Goal: Information Seeking & Learning: Compare options

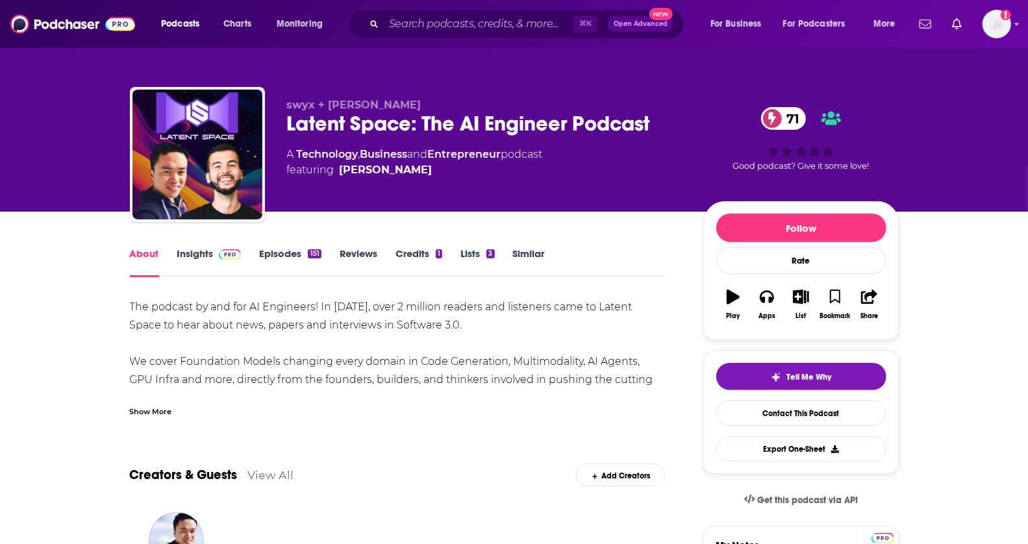
click at [540, 255] on link "Similar" at bounding box center [529, 262] width 32 height 30
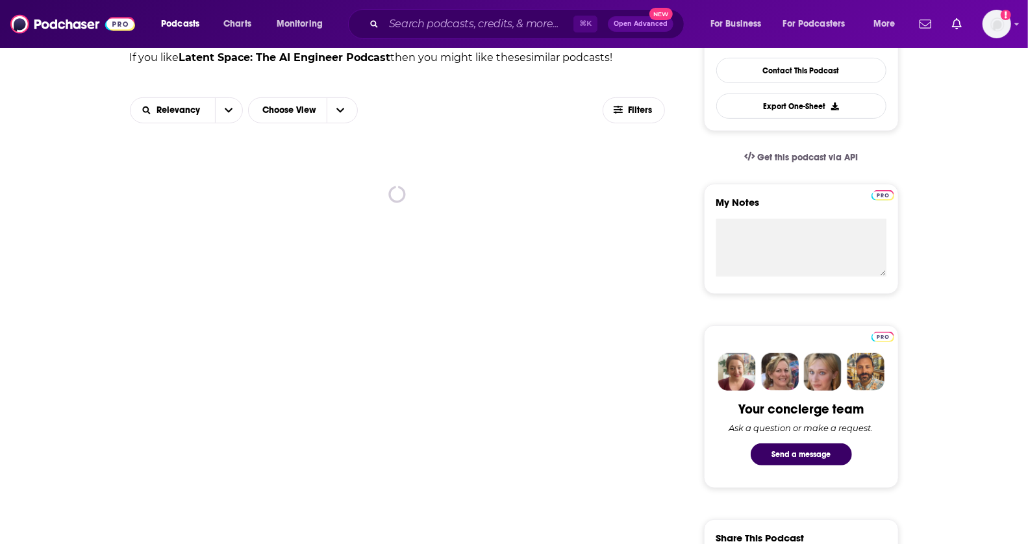
scroll to position [344, 0]
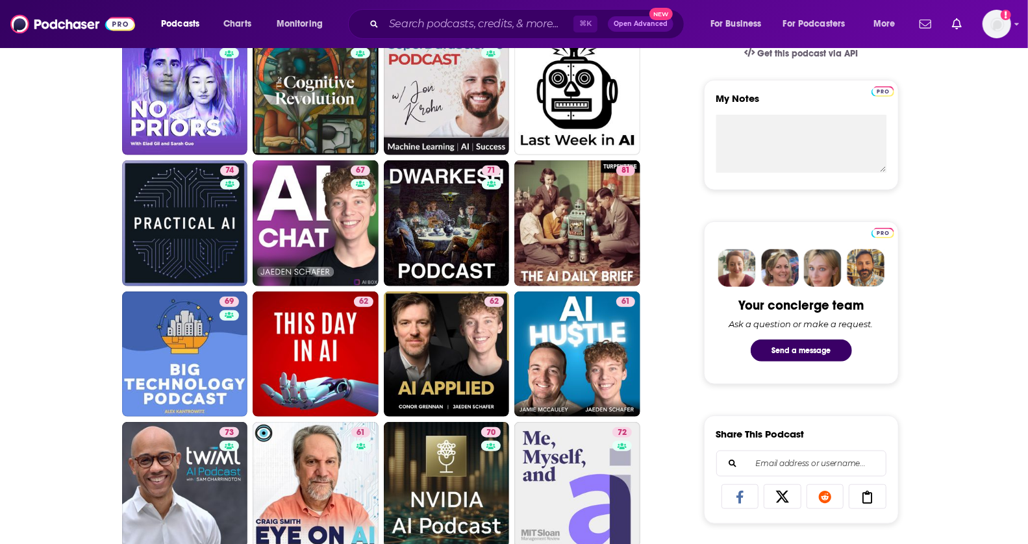
drag, startPoint x: 1038, startPoint y: 82, endPoint x: 1034, endPoint y: 236, distance: 153.9
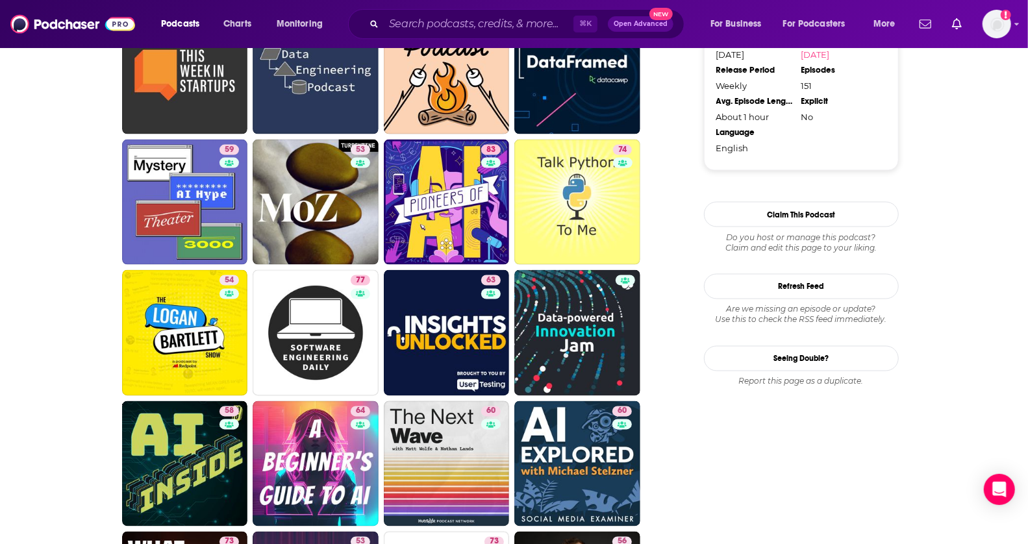
scroll to position [1260, 0]
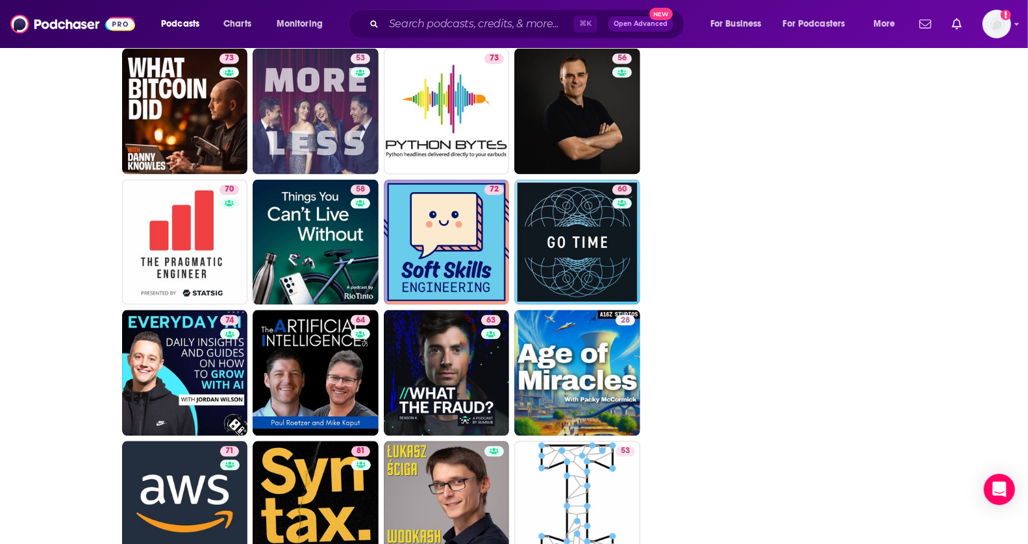
drag, startPoint x: 1038, startPoint y: 213, endPoint x: 1017, endPoint y: 286, distance: 75.6
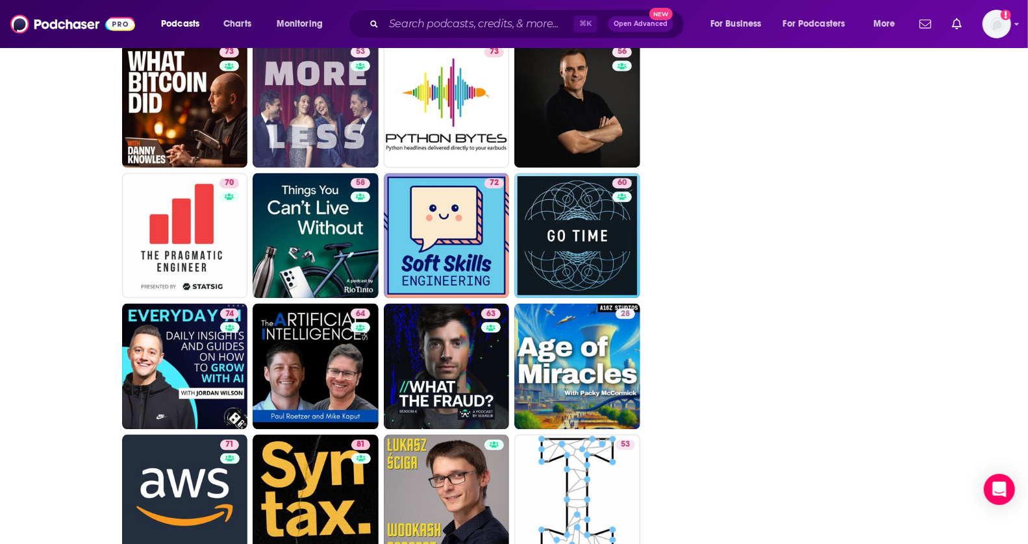
drag, startPoint x: 212, startPoint y: 228, endPoint x: 427, endPoint y: 25, distance: 296.2
click at [0, 0] on div "Podcasts Charts Monitoring ⌘ K Open Advanced New For Business For Podcasters Mo…" at bounding box center [514, 57] width 1028 height 3601
click at [730, 102] on div "Follow Rate Play Apps List Bookmark Share Tell Me Why Contact This Podcast Expo…" at bounding box center [801, 153] width 195 height 3390
click at [427, 19] on input "Search podcasts, credits, & more..." at bounding box center [479, 24] width 190 height 21
paste input "Unsupervised Learning: Redpoint's AI Podcast"
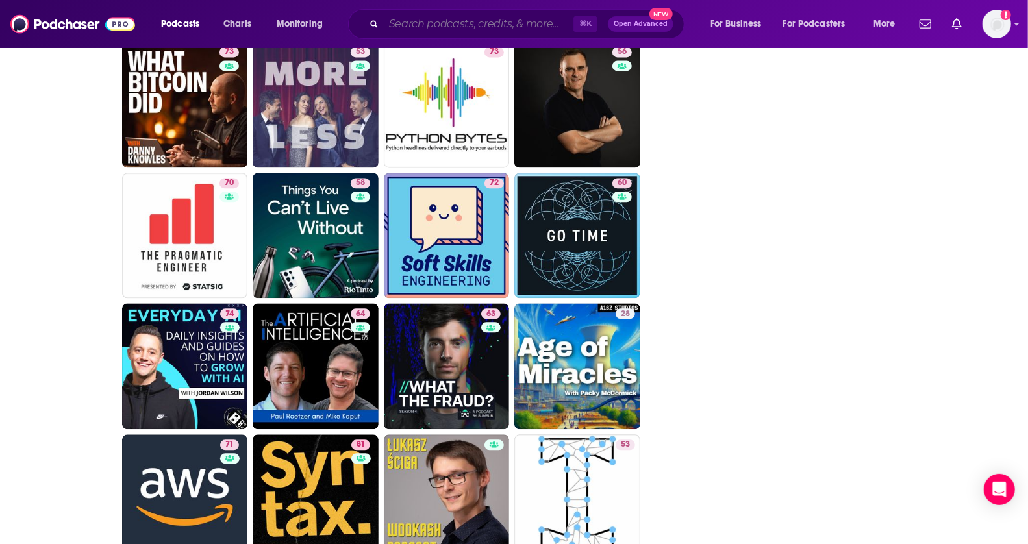
type input "Unsupervised Learning: Redpoint's AI Podcast"
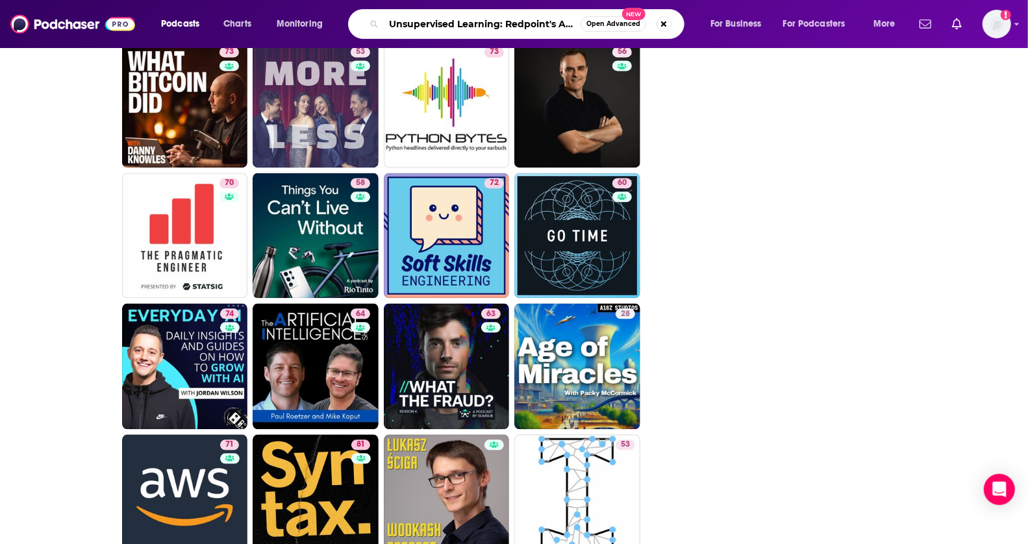
scroll to position [0, 33]
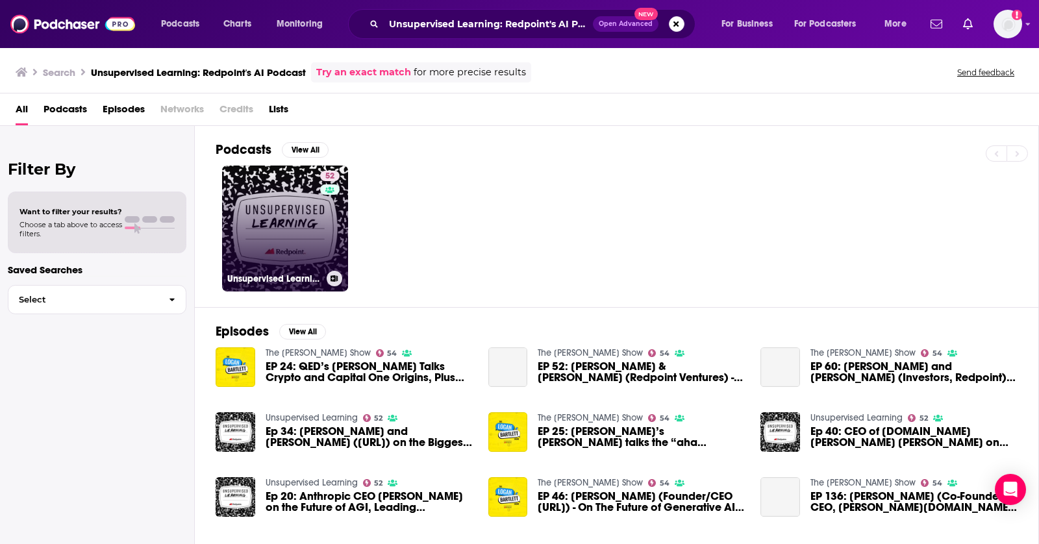
click at [295, 226] on link "52 Unsupervised Learning" at bounding box center [285, 229] width 126 height 126
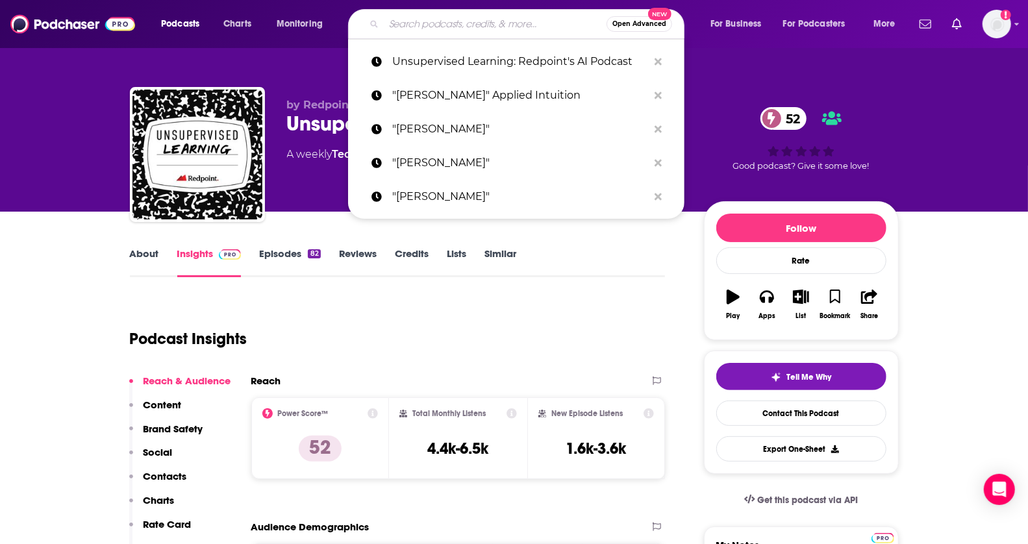
click at [434, 21] on input "Search podcasts, credits, & more..." at bounding box center [495, 24] width 223 height 21
paste input "The MAD Podcast"
type input "The MAD Podcast"
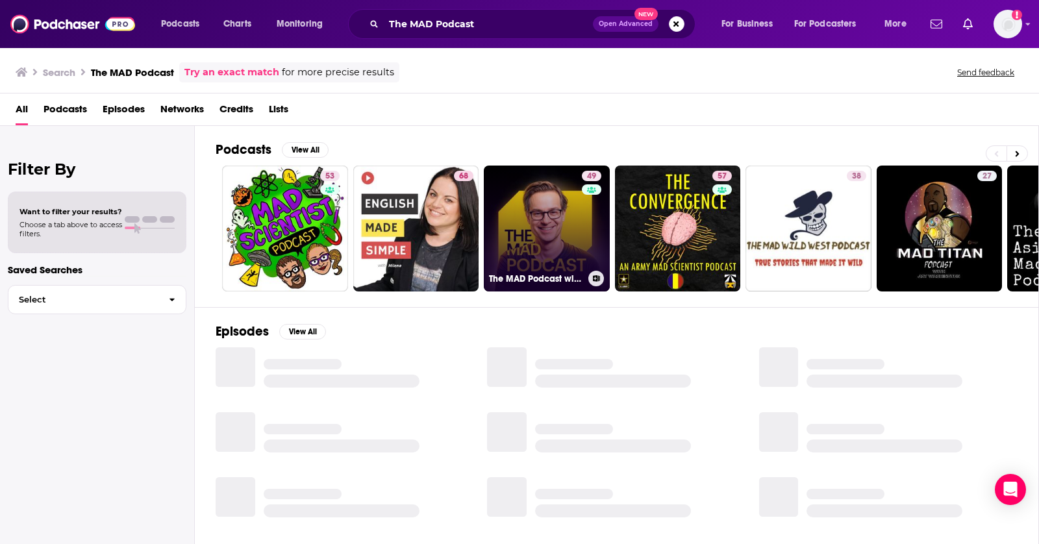
click at [528, 225] on link "49 The MAD Podcast with Matt Turck" at bounding box center [547, 229] width 126 height 126
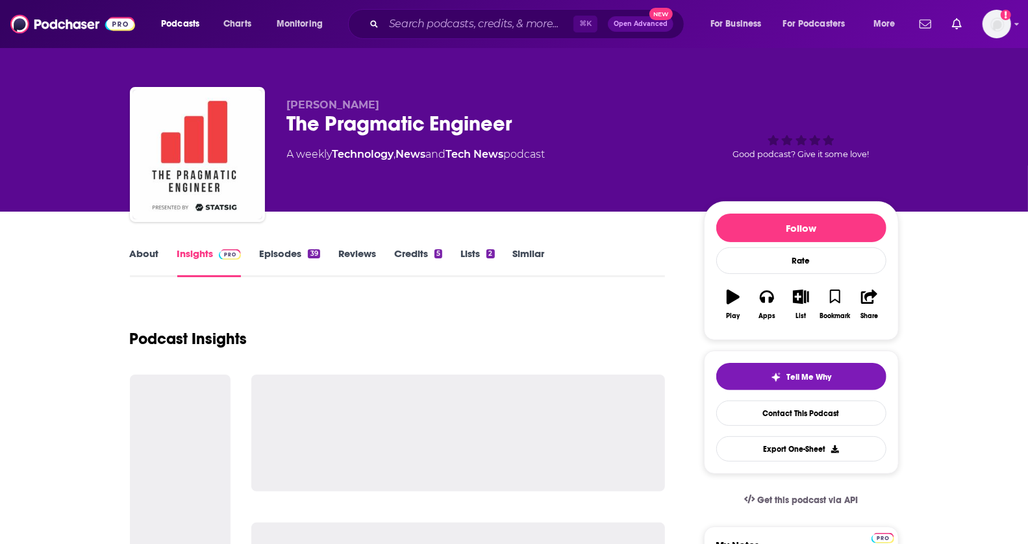
click at [529, 257] on link "Similar" at bounding box center [529, 262] width 32 height 30
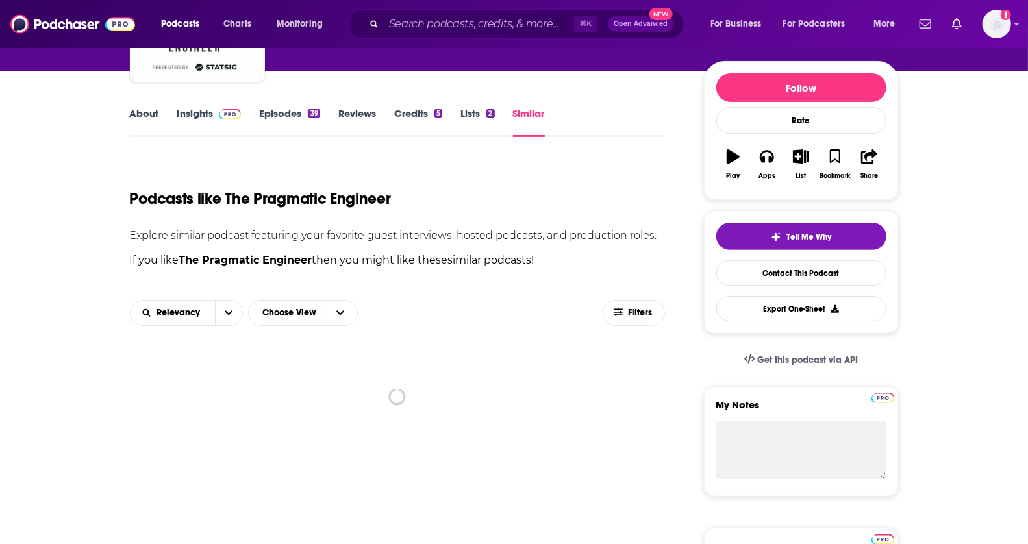
scroll to position [141, 0]
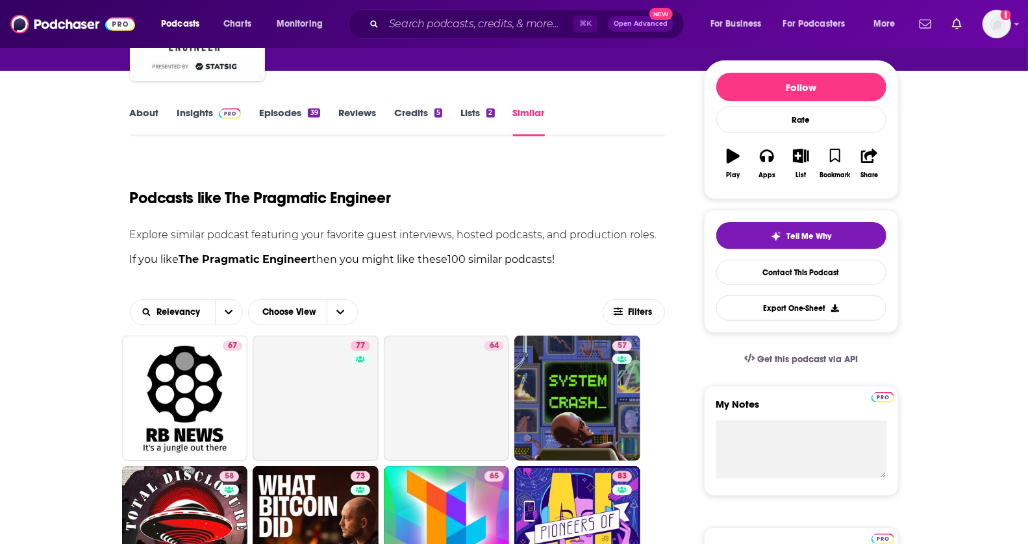
drag, startPoint x: 1038, startPoint y: 21, endPoint x: 1038, endPoint y: 84, distance: 63.0
click at [1027, 84] on html "Podcasts Charts Monitoring ⌘ K Open Advanced New For Business For Podcasters Mo…" at bounding box center [514, 131] width 1028 height 544
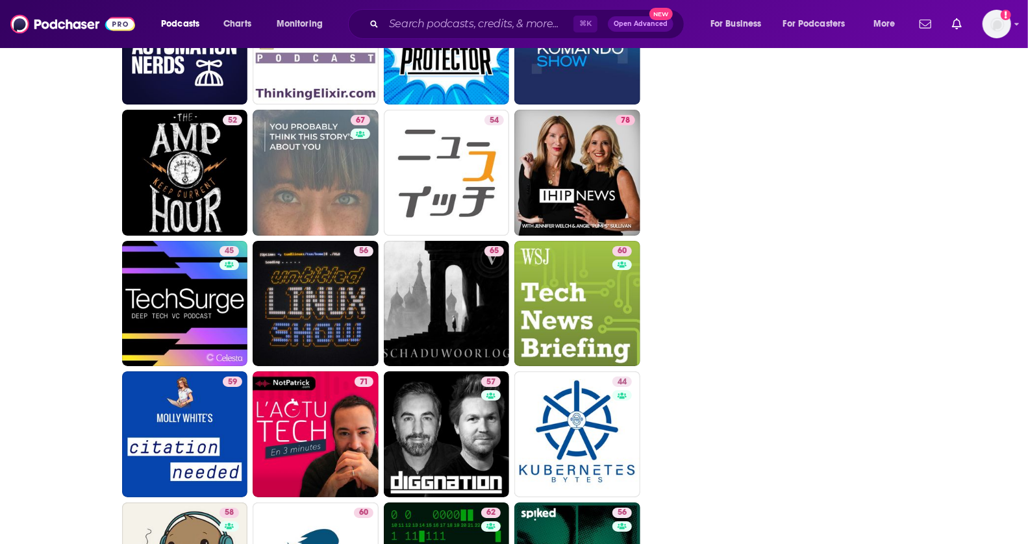
scroll to position [2857, 0]
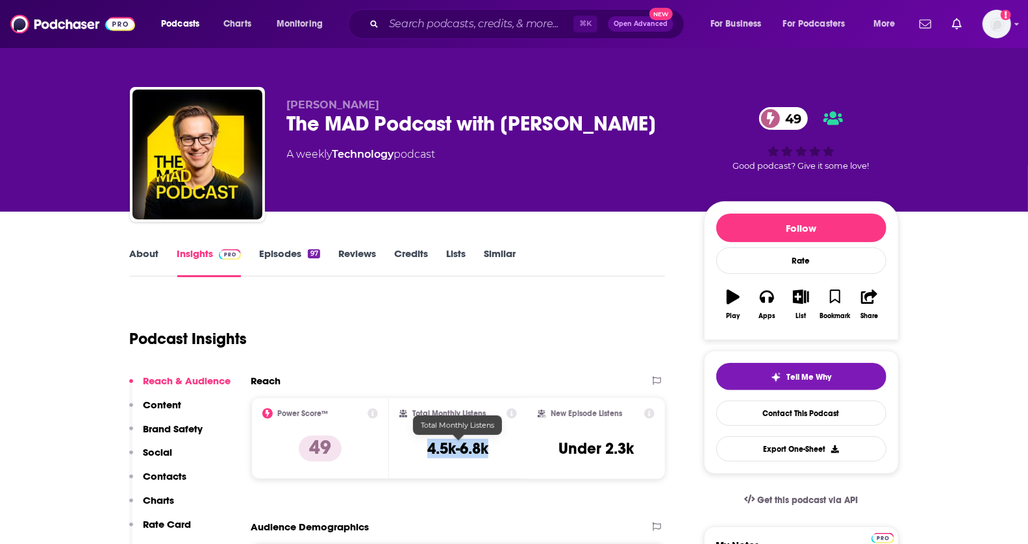
drag, startPoint x: 421, startPoint y: 446, endPoint x: 488, endPoint y: 446, distance: 67.5
click at [488, 446] on div "Total Monthly Listens 4.5k-6.8k" at bounding box center [458, 438] width 118 height 60
copy h3 "4.5k-6.8k"
click at [443, 15] on input "Search podcasts, credits, & more..." at bounding box center [479, 24] width 190 height 21
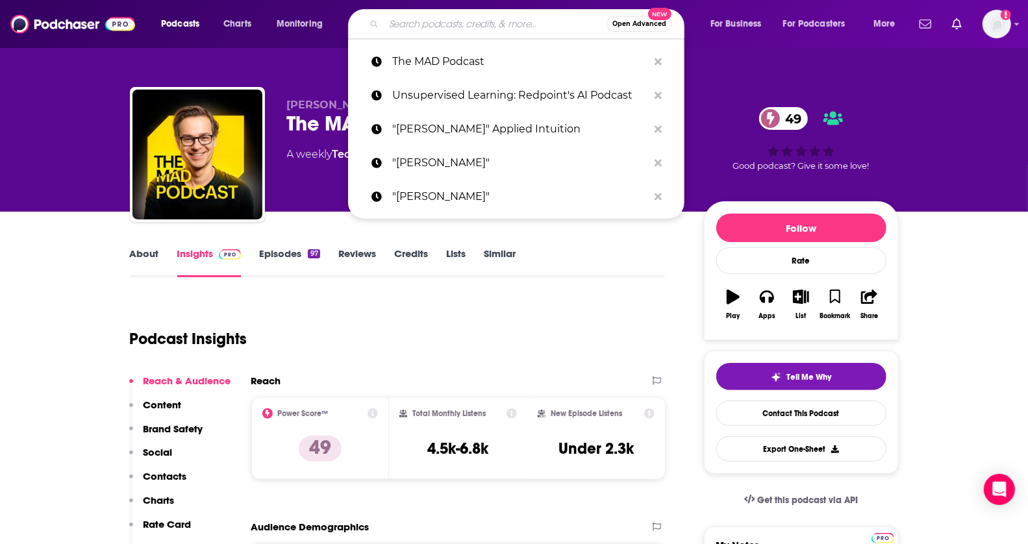
paste input "Ryan Peterman"
type input "Ryan Peterman"
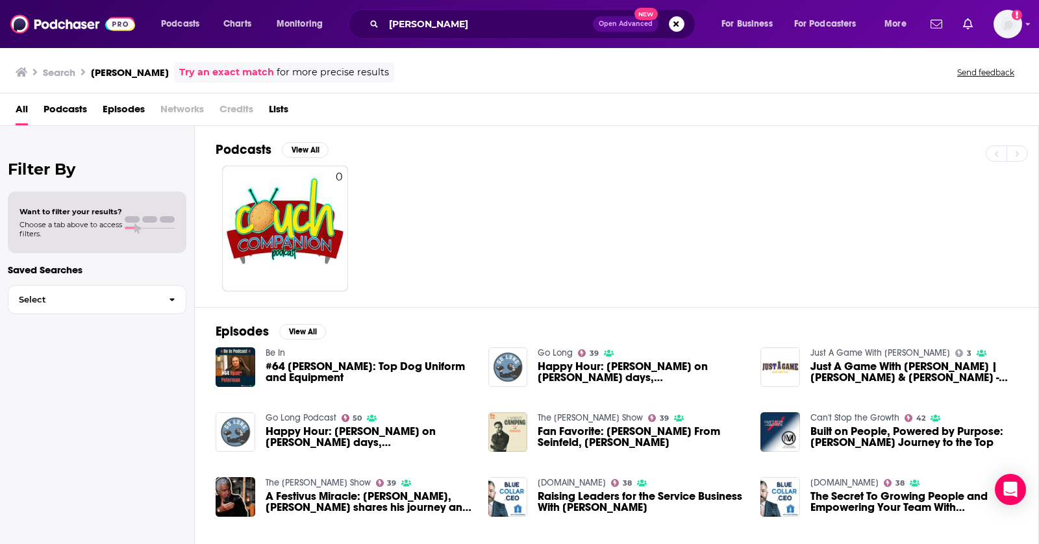
click at [68, 104] on span "Podcasts" at bounding box center [64, 112] width 43 height 27
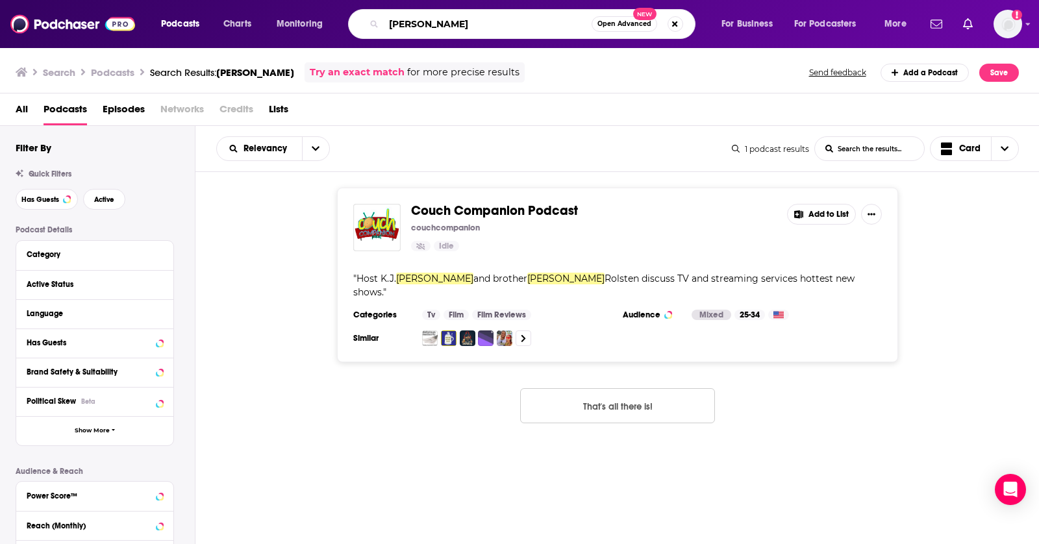
click at [467, 23] on input "Ryan Peterman" at bounding box center [488, 24] width 208 height 21
paste input "The Peterman Pod"
type input "The Peterman Pod"
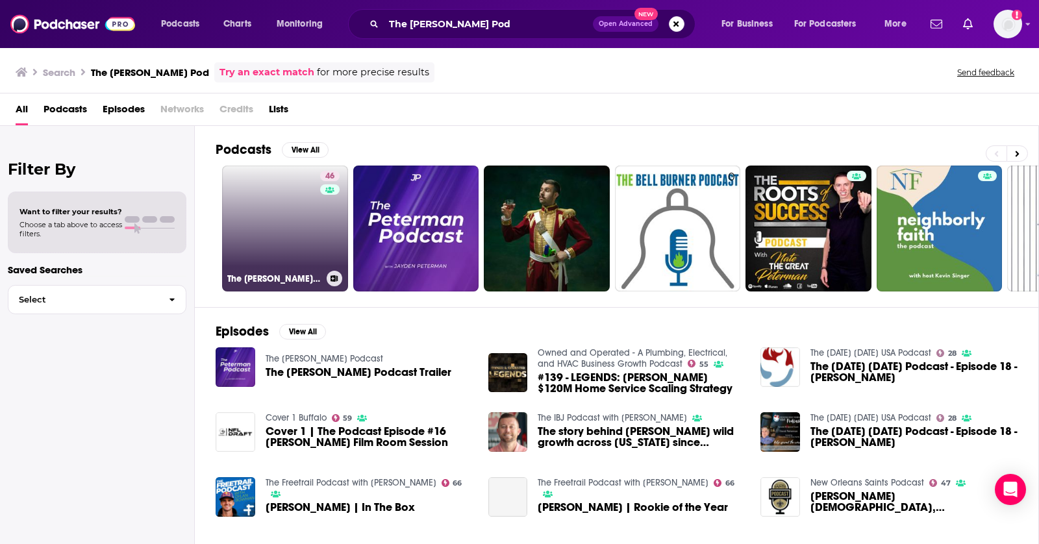
click at [271, 210] on link "46 The Peterman Pod" at bounding box center [285, 229] width 126 height 126
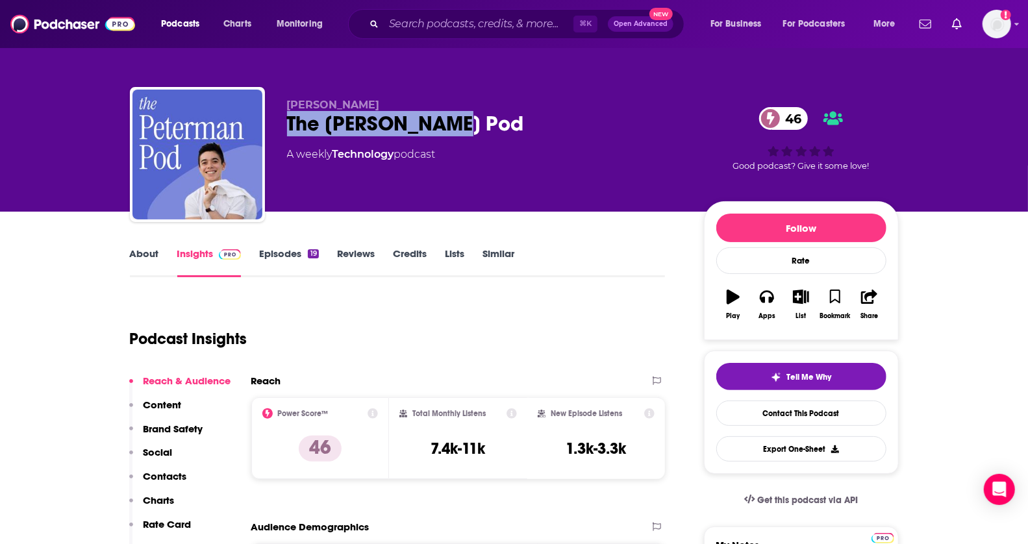
copy h2 "The Peterman Pod"
drag, startPoint x: 457, startPoint y: 113, endPoint x: 289, endPoint y: 125, distance: 168.6
click at [289, 125] on div "The Peterman Pod 46" at bounding box center [485, 123] width 396 height 25
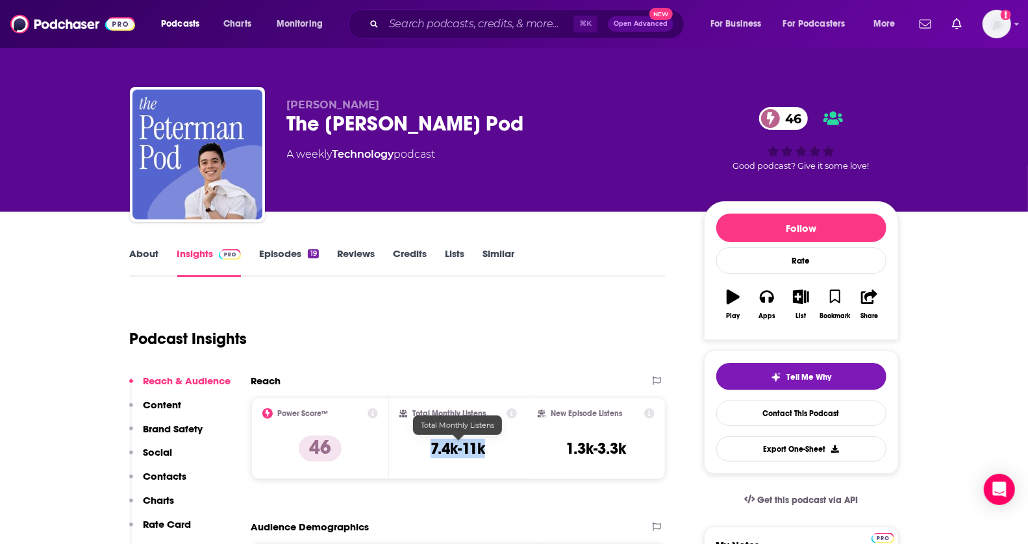
drag, startPoint x: 423, startPoint y: 454, endPoint x: 516, endPoint y: 453, distance: 92.8
click at [516, 453] on div "Total Monthly Listens 7.4k-11k" at bounding box center [458, 438] width 118 height 60
copy h3 "7.4k-11k"
click at [130, 248] on link "About" at bounding box center [144, 262] width 29 height 30
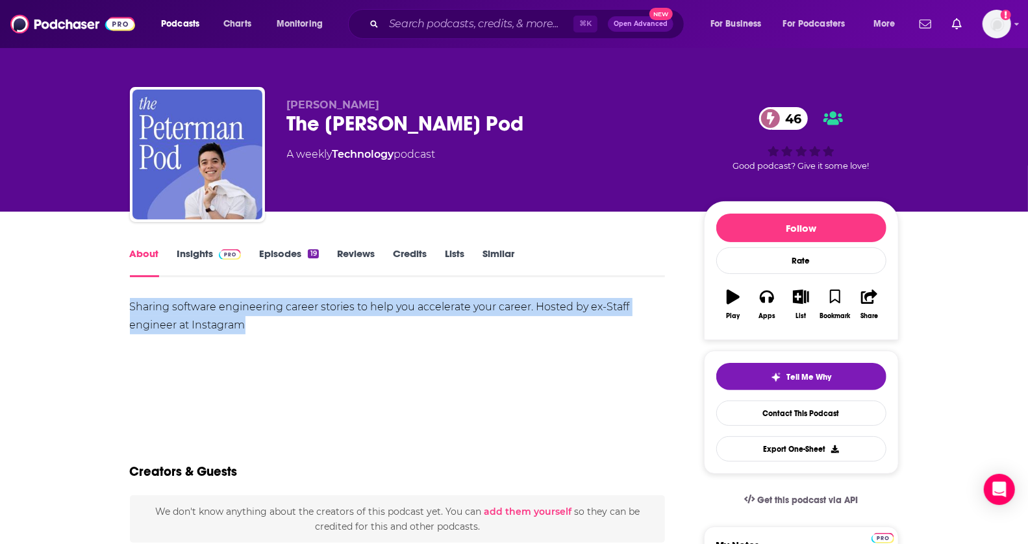
copy div "Sharing software engineering career stories to help you accelerate your career.…"
drag, startPoint x: 260, startPoint y: 328, endPoint x: 95, endPoint y: 310, distance: 165.8
click at [436, 31] on input "Search podcasts, credits, & more..." at bounding box center [479, 24] width 190 height 21
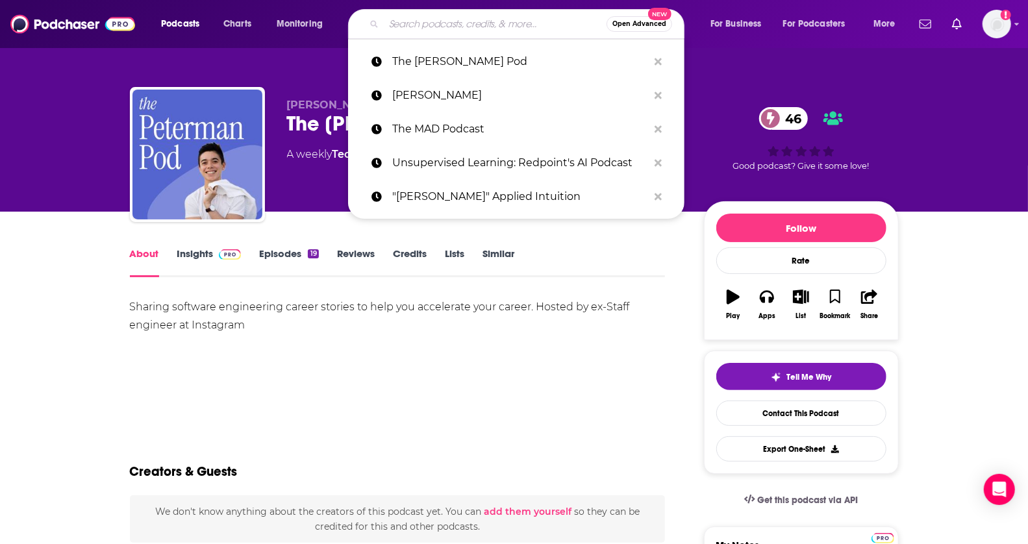
paste input "The MAD Podcast"
type input "The MAD Podcast"
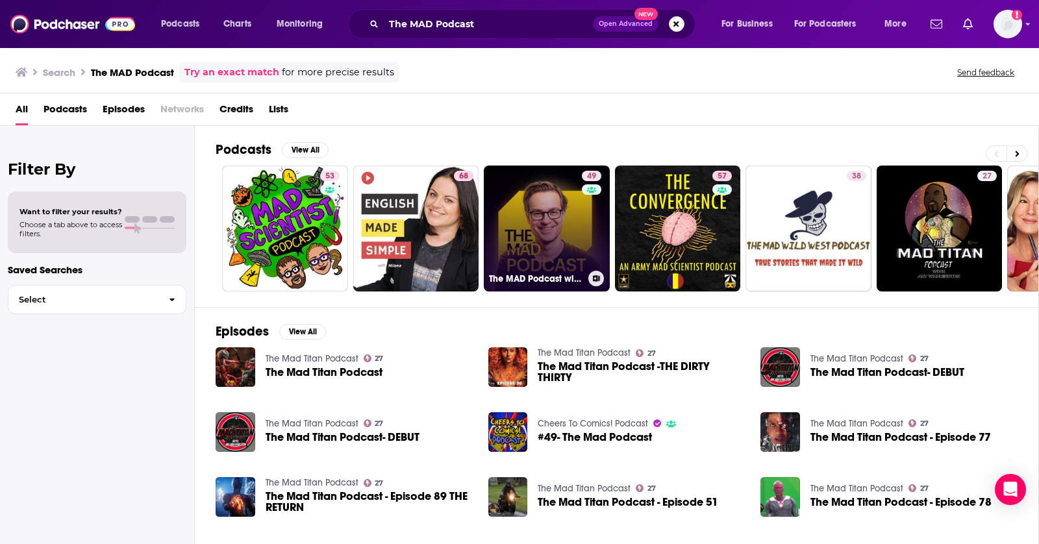
click at [540, 211] on link "49 The MAD Podcast with Matt Turck" at bounding box center [547, 229] width 126 height 126
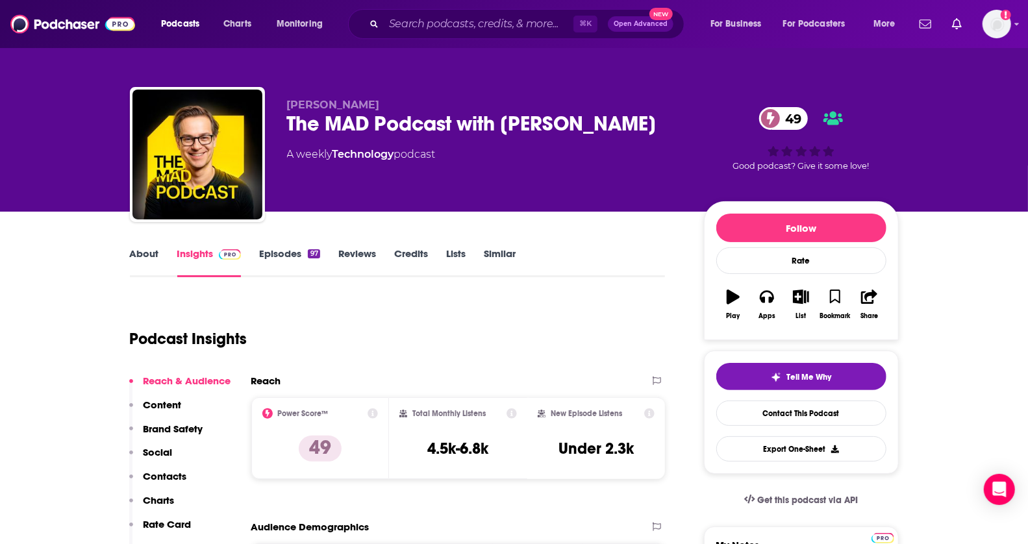
click at [146, 263] on link "About" at bounding box center [144, 262] width 29 height 30
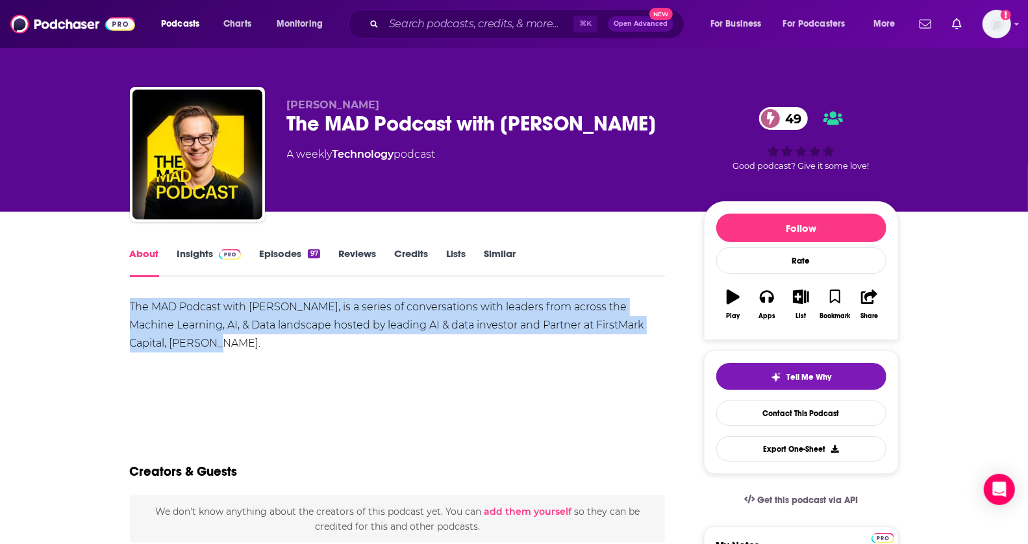
copy div "The MAD Podcast with Matt Turck, is a series of conversations with leaders from…"
drag, startPoint x: 213, startPoint y: 351, endPoint x: 102, endPoint y: 312, distance: 117.7
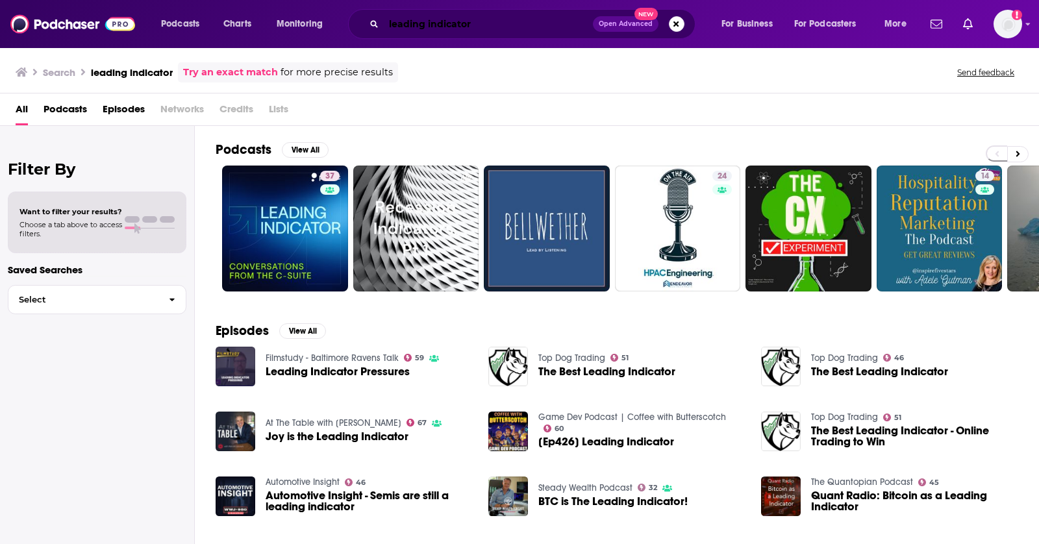
click at [468, 16] on input "leading indicator" at bounding box center [488, 24] width 209 height 21
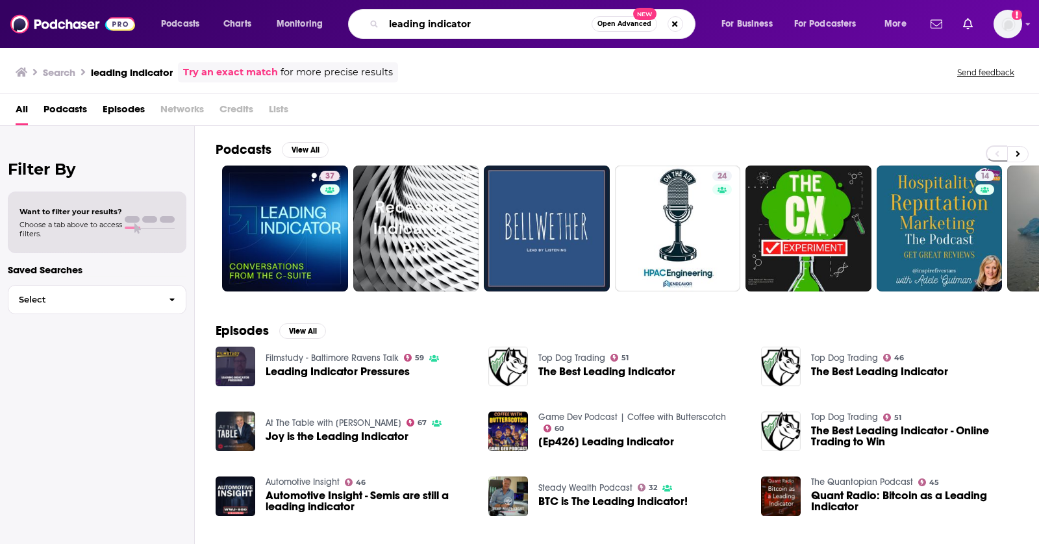
paste input "Latent Space"
type input "Latent Space"
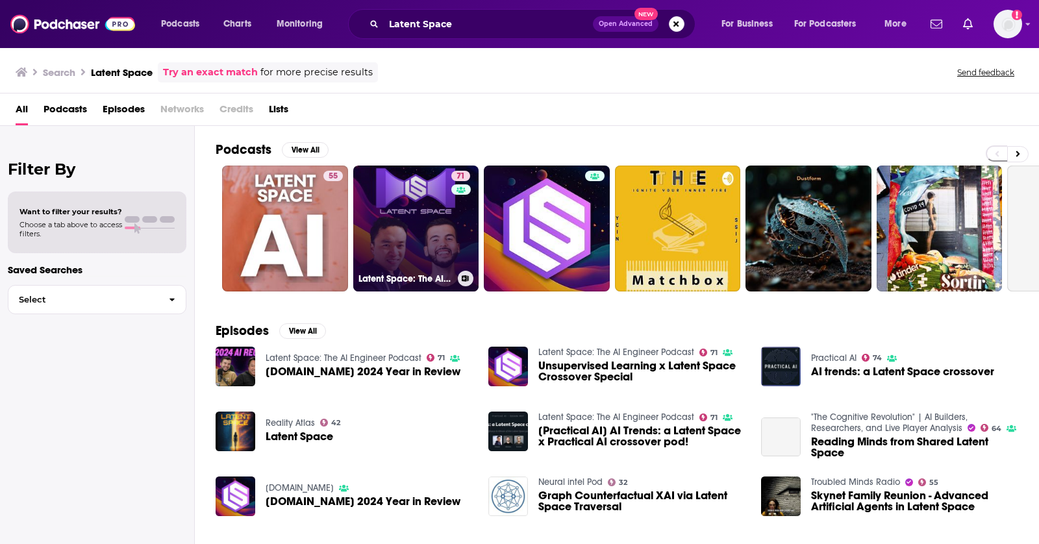
click at [424, 183] on link "71 Latent Space: The AI Engineer Podcast" at bounding box center [416, 229] width 126 height 126
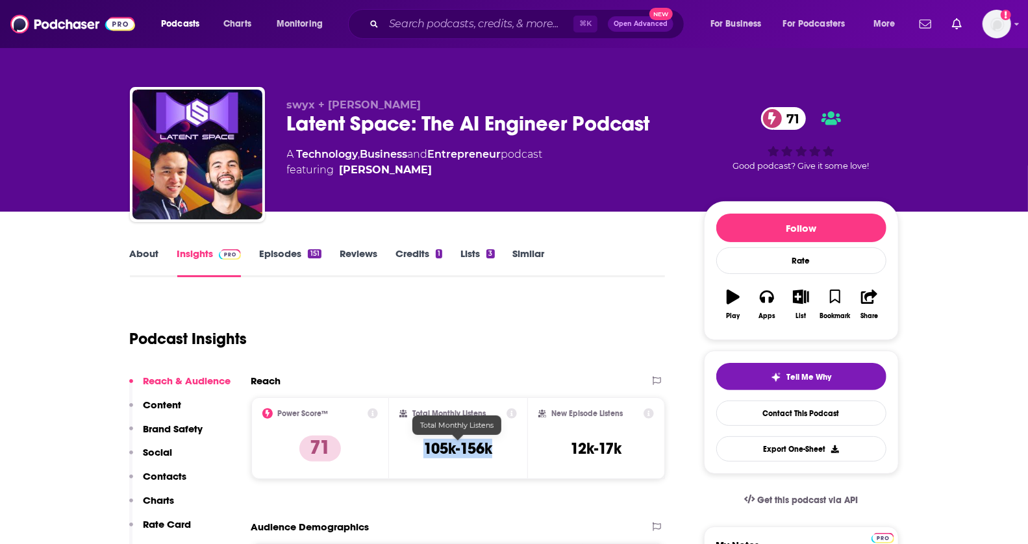
drag, startPoint x: 421, startPoint y: 451, endPoint x: 509, endPoint y: 443, distance: 87.9
click at [509, 443] on div "Total Monthly Listens 105k-156k" at bounding box center [458, 438] width 118 height 60
copy h3 "105k-156k"
click at [143, 253] on link "About" at bounding box center [144, 262] width 29 height 30
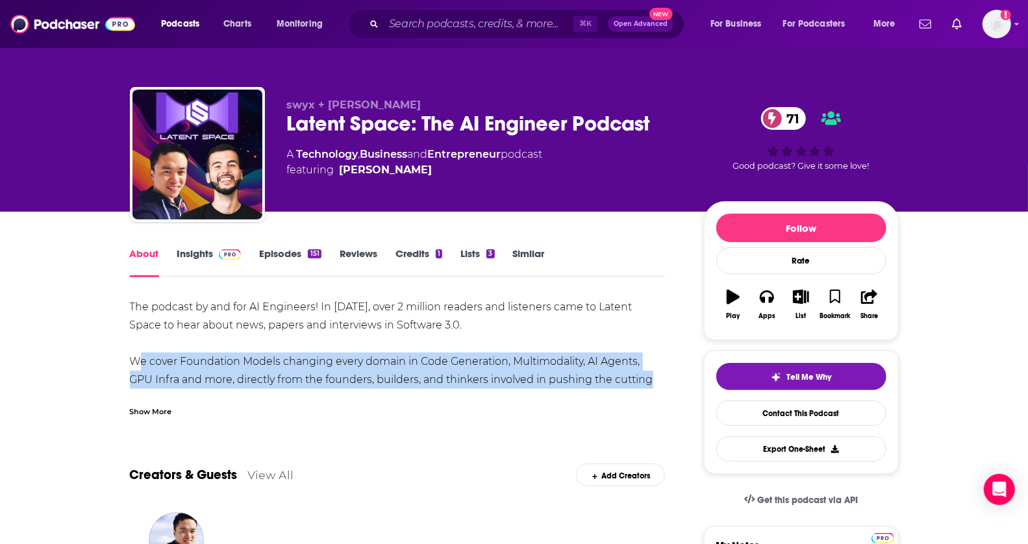
copy div "We cover Foundation Models changing every domain in Code Generation, Multimodal…"
drag, startPoint x: 568, startPoint y: 388, endPoint x: 97, endPoint y: 367, distance: 471.8
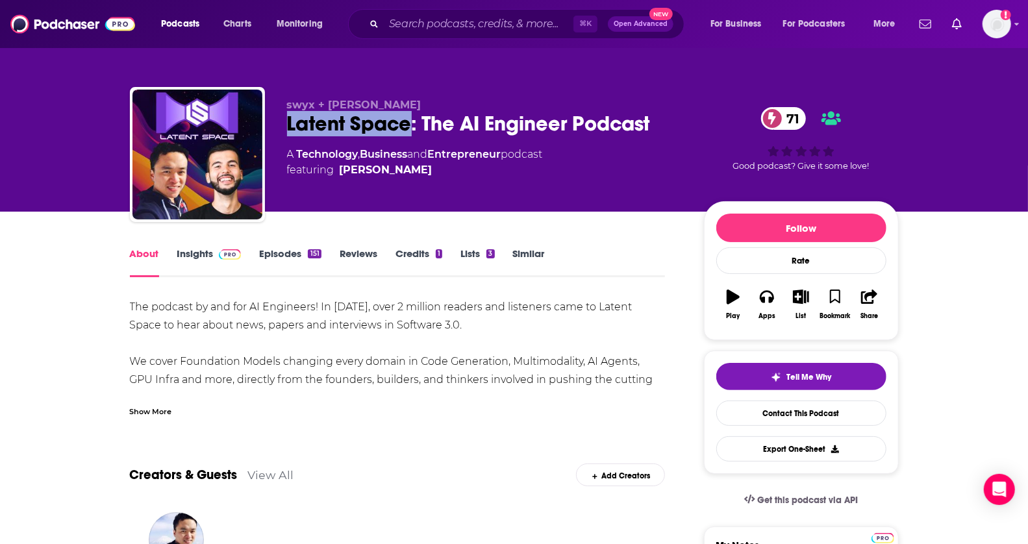
copy h1 "Latent Space"
drag, startPoint x: 413, startPoint y: 126, endPoint x: 288, endPoint y: 127, distance: 124.7
click at [288, 127] on div "Latent Space: The AI Engineer Podcast 71" at bounding box center [485, 123] width 396 height 25
click at [529, 14] on input "Search podcasts, credits, & more..." at bounding box center [479, 24] width 190 height 21
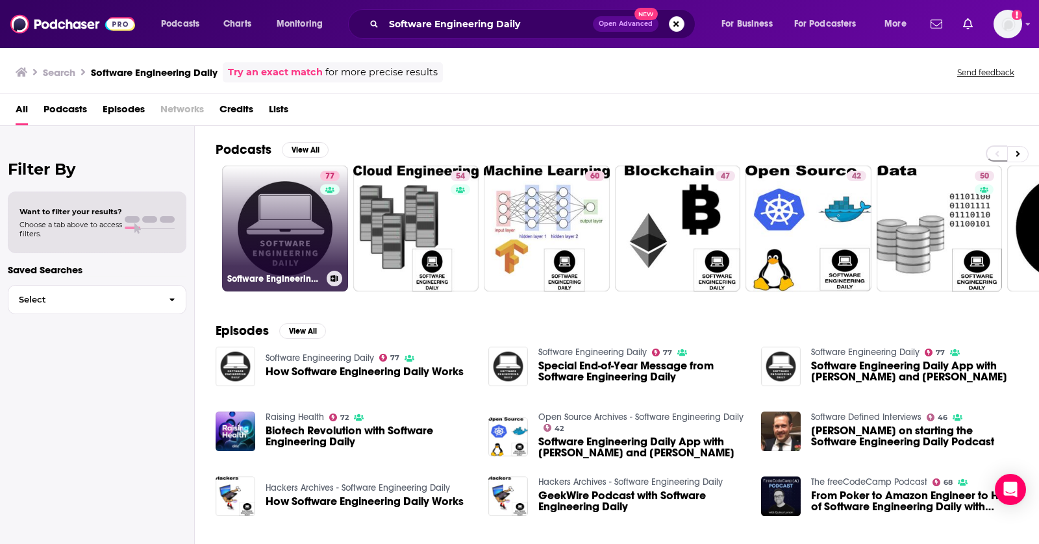
click at [276, 200] on link "77 Software Engineering Daily" at bounding box center [285, 229] width 126 height 126
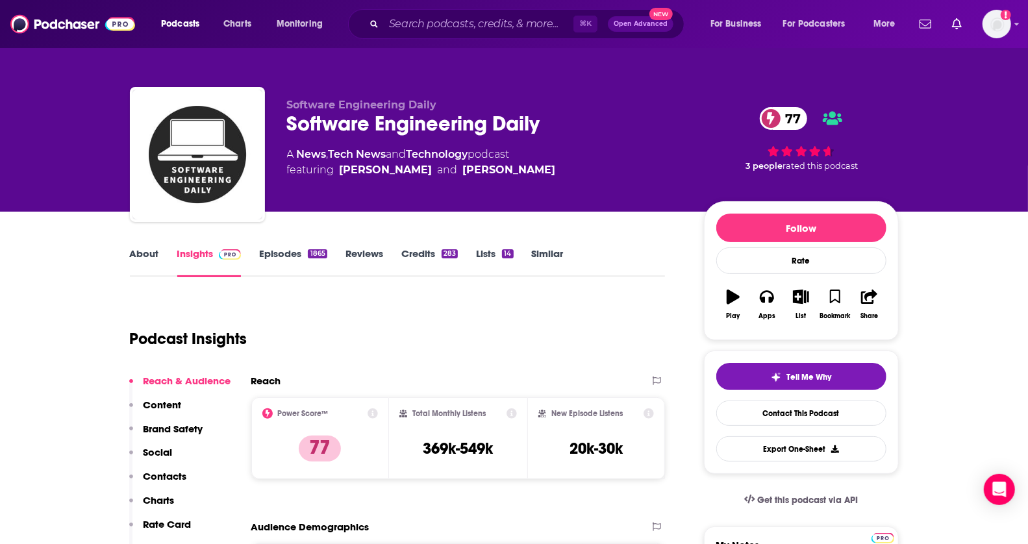
drag, startPoint x: 409, startPoint y: 443, endPoint x: 511, endPoint y: 443, distance: 101.9
click at [511, 443] on div "Total Monthly Listens 369k-549k" at bounding box center [458, 438] width 118 height 60
copy h3 "369k-549k"
click at [147, 250] on link "About" at bounding box center [144, 262] width 29 height 30
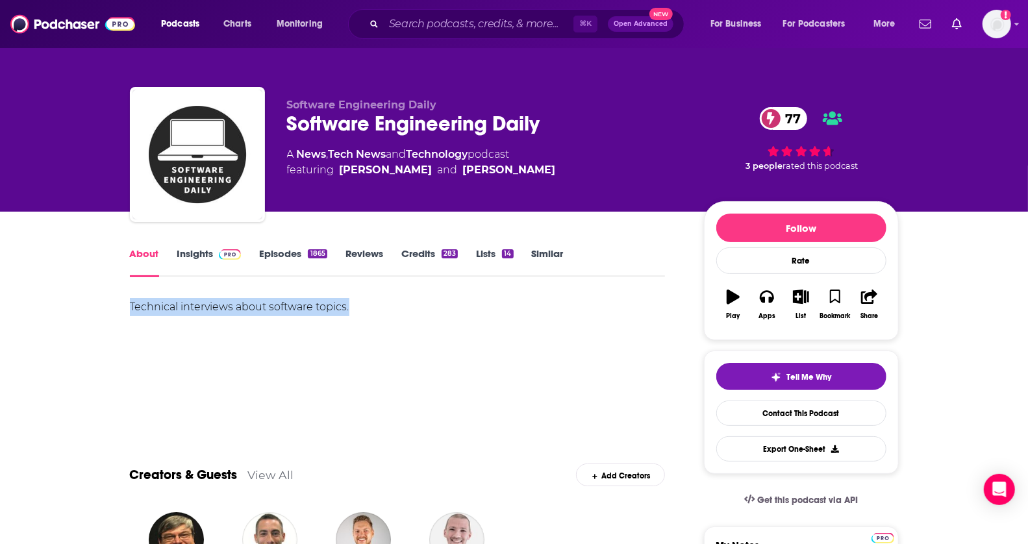
drag, startPoint x: 347, startPoint y: 308, endPoint x: 16, endPoint y: 309, distance: 331.1
copy div "Technical interviews about software topics."
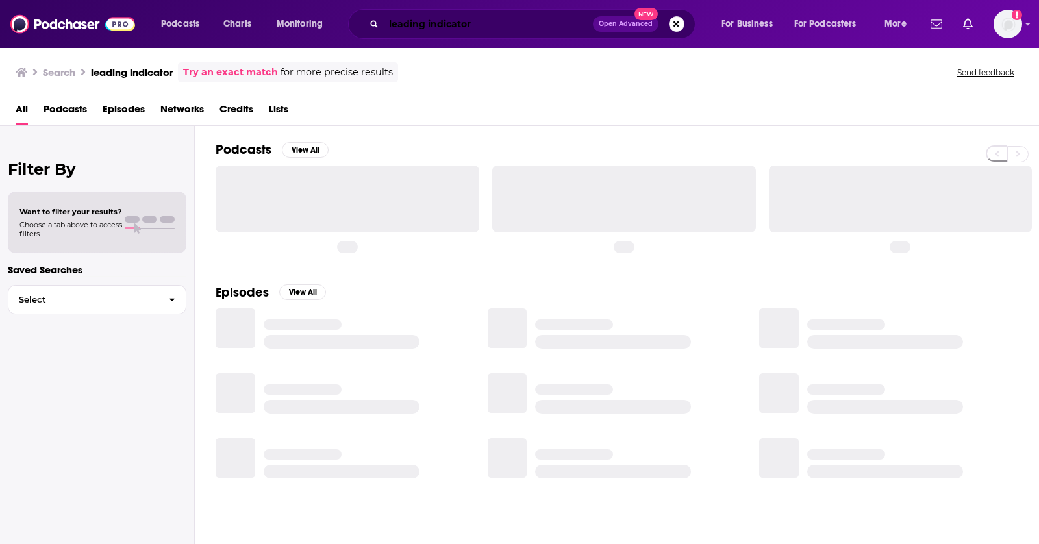
click at [461, 31] on input "leading indicator" at bounding box center [488, 24] width 209 height 21
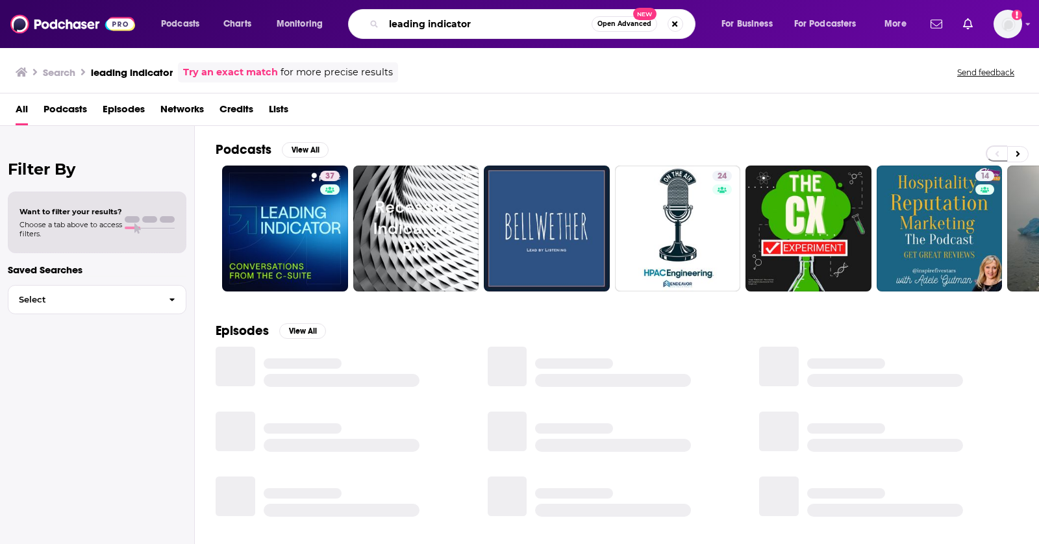
paste input "The Pragmatic Enginee"
type input "The Pragmatic Engineer"
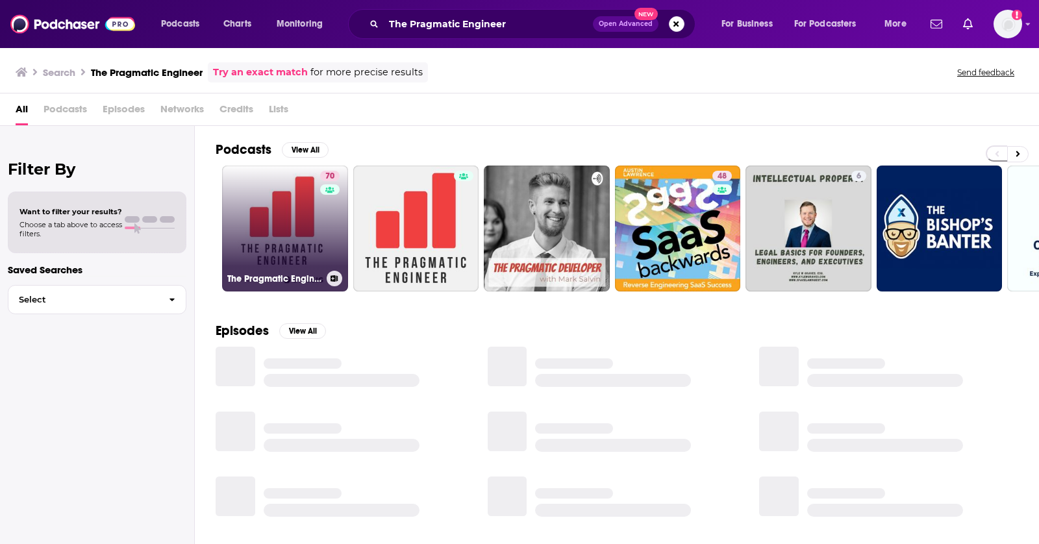
click at [270, 210] on link "70 The Pragmatic Engineer" at bounding box center [285, 229] width 126 height 126
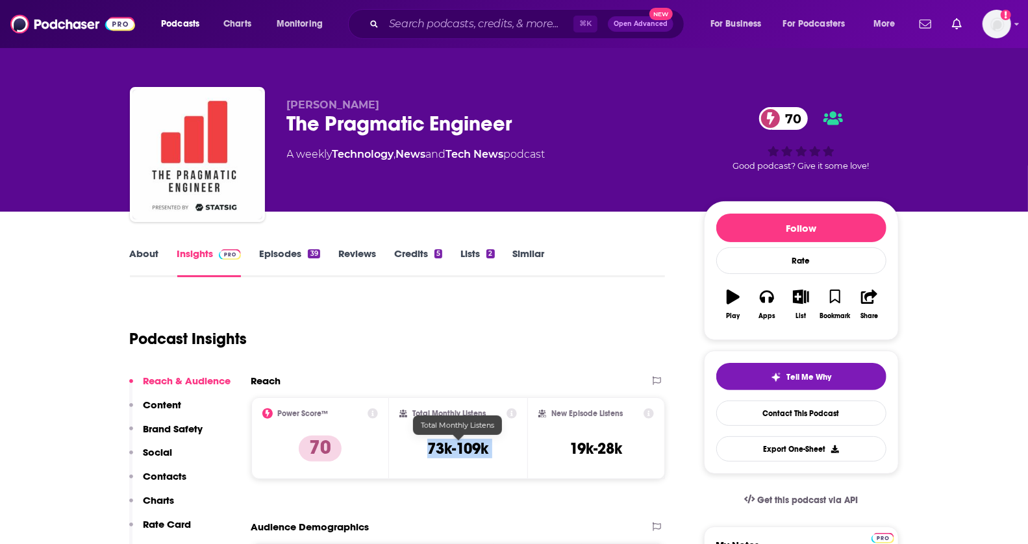
drag, startPoint x: 419, startPoint y: 451, endPoint x: 536, endPoint y: 451, distance: 116.9
click at [536, 451] on div "Power Score™ 70 Total Monthly Listens 73k-109k New Episode Listens 19k-28k" at bounding box center [458, 438] width 414 height 82
copy div "73k-109k"
